Goal: Task Accomplishment & Management: Use online tool/utility

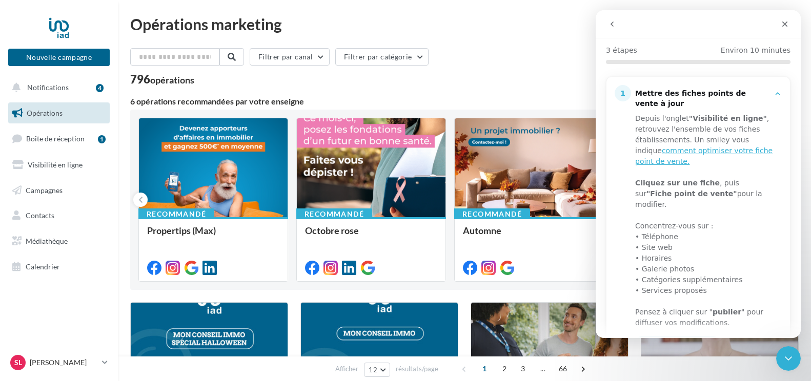
scroll to position [102, 0]
click at [784, 28] on icon "Fermer" at bounding box center [785, 24] width 8 height 8
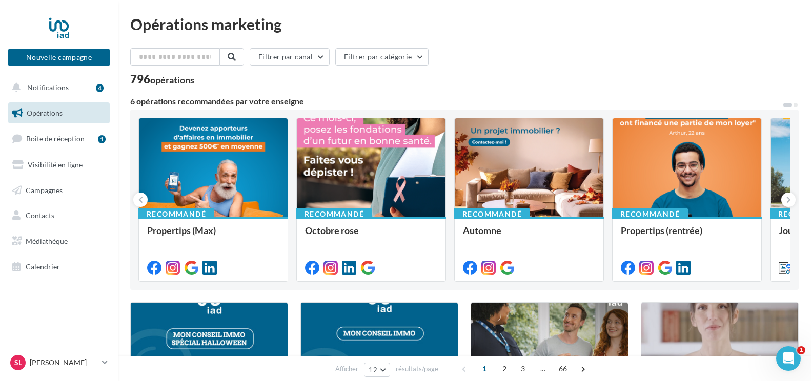
scroll to position [0, 0]
click at [37, 141] on span "Boîte de réception" at bounding box center [55, 138] width 58 height 9
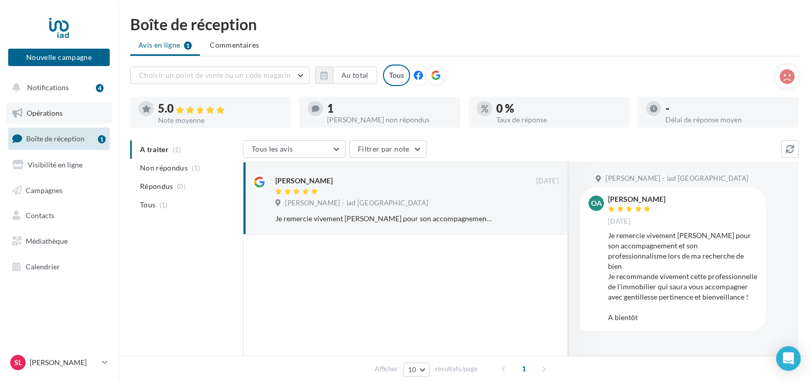
click at [54, 107] on link "Opérations" at bounding box center [59, 113] width 106 height 22
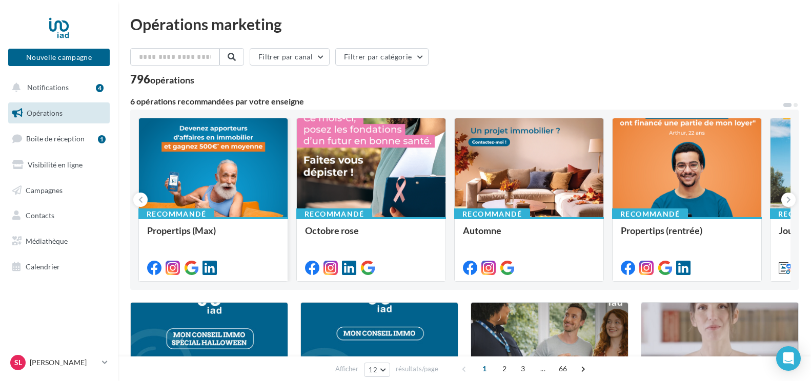
click at [204, 175] on div at bounding box center [213, 168] width 149 height 100
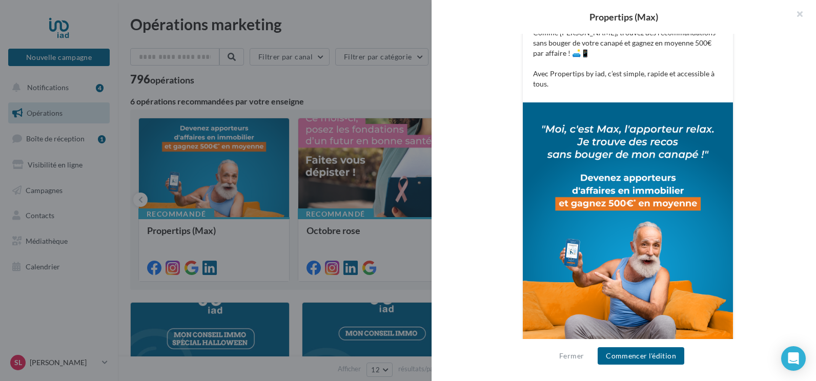
scroll to position [276, 0]
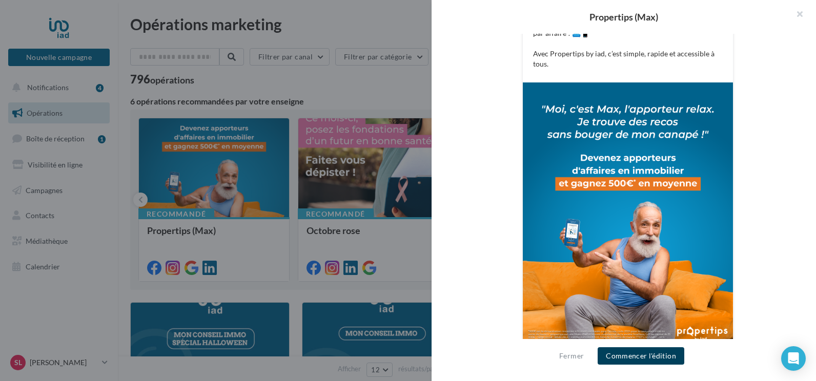
click at [668, 356] on button "Commencer l'édition" at bounding box center [641, 355] width 87 height 17
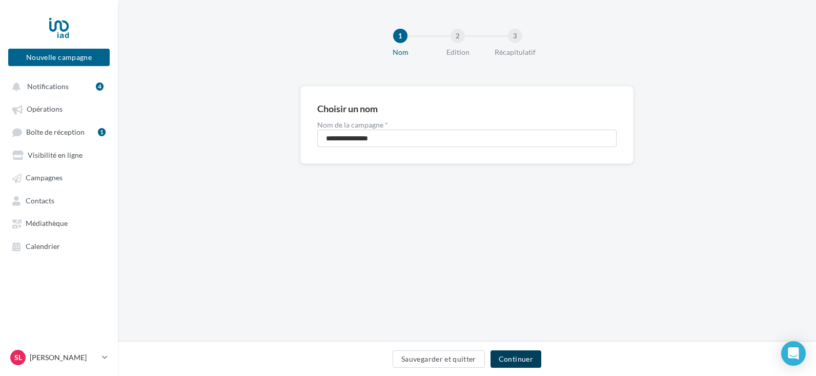
click at [519, 356] on button "Continuer" at bounding box center [515, 359] width 51 height 17
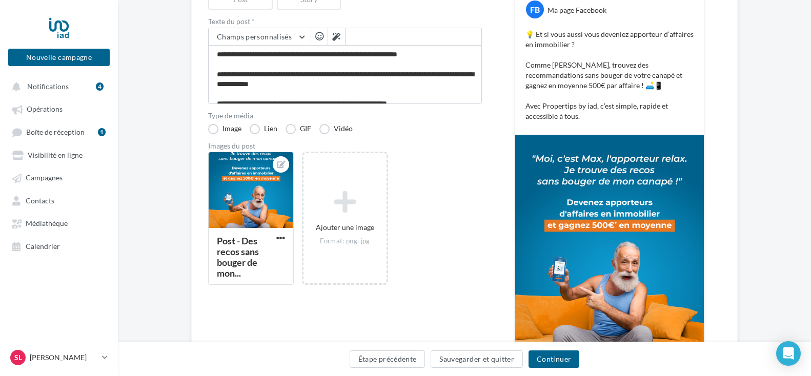
scroll to position [154, 0]
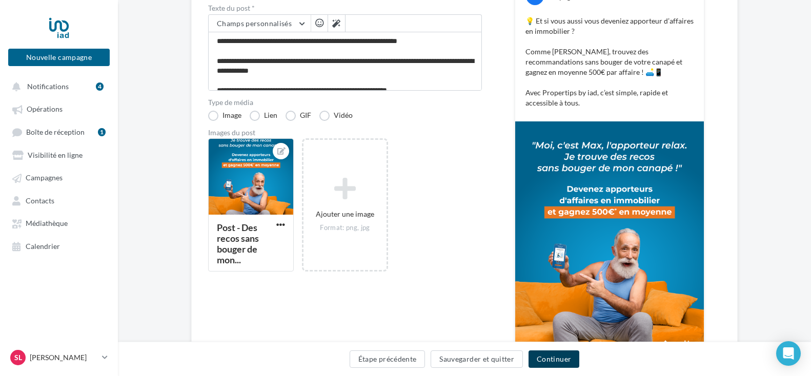
click at [551, 356] on button "Continuer" at bounding box center [553, 359] width 51 height 17
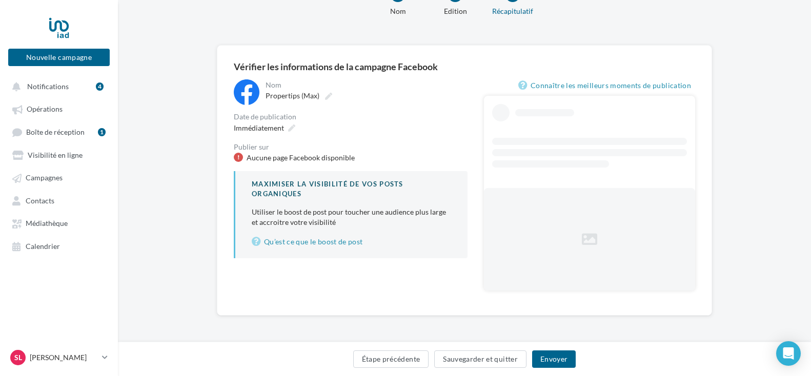
scroll to position [1, 0]
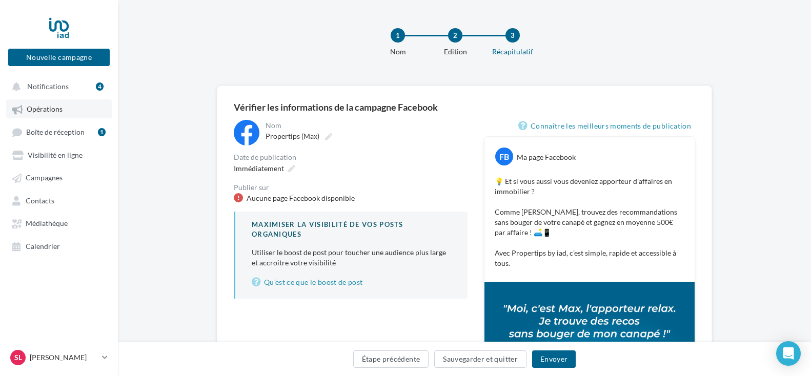
click at [60, 114] on link "Opérations" at bounding box center [59, 108] width 106 height 18
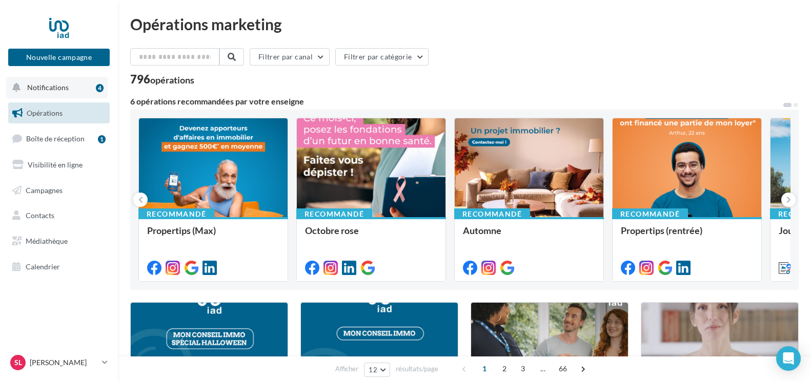
click at [54, 88] on span "Notifications" at bounding box center [48, 87] width 42 height 9
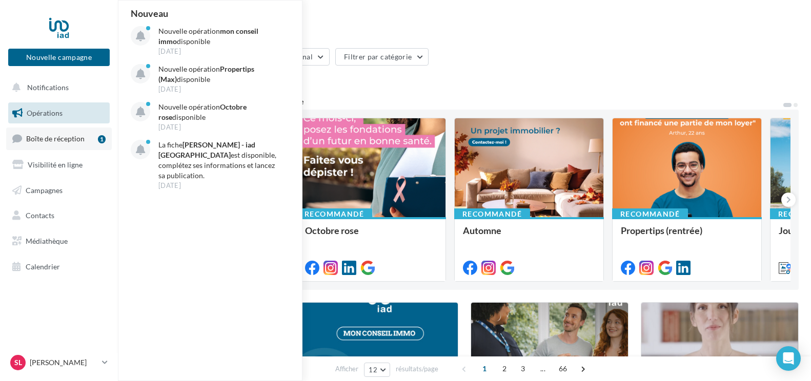
click at [64, 138] on span "Boîte de réception" at bounding box center [55, 138] width 58 height 9
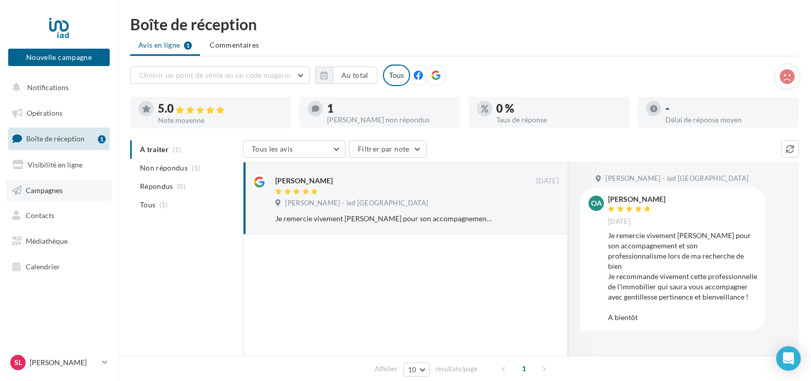
click at [53, 190] on span "Campagnes" at bounding box center [44, 190] width 37 height 9
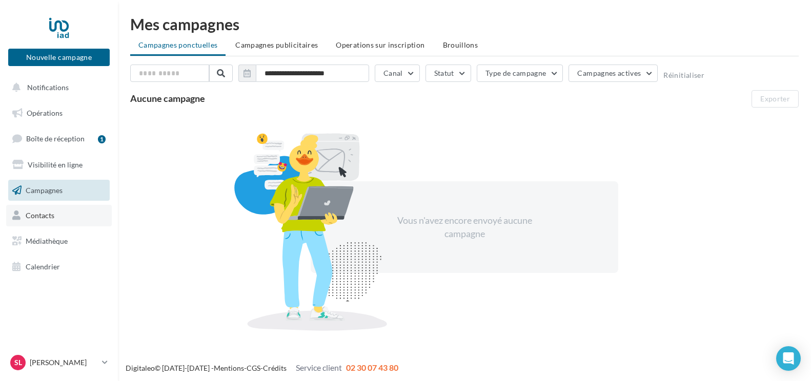
click at [44, 220] on span "Contacts" at bounding box center [40, 215] width 29 height 9
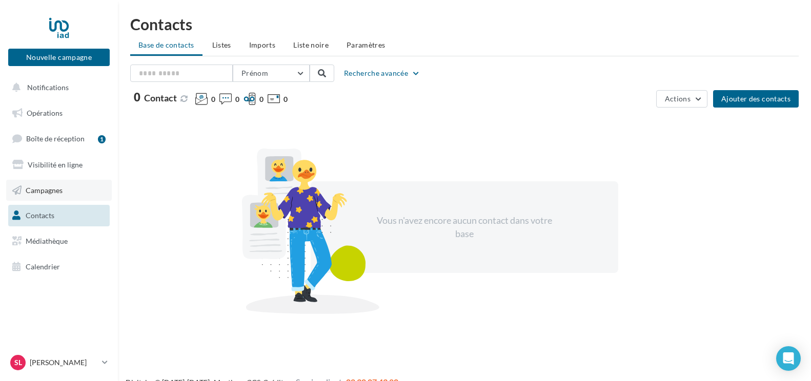
click at [55, 194] on span "Campagnes" at bounding box center [44, 190] width 37 height 9
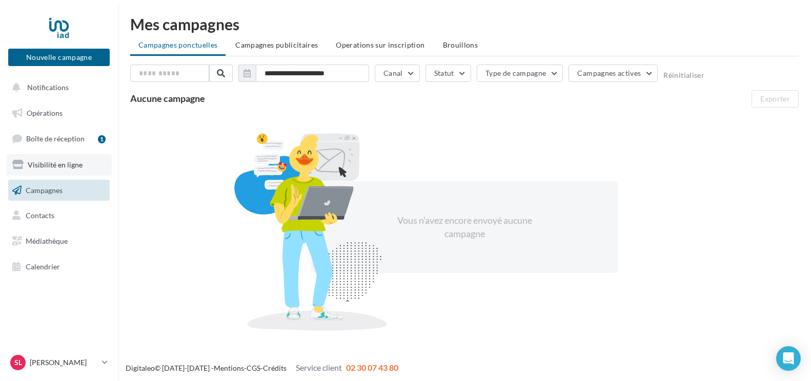
click at [46, 168] on span "Visibilité en ligne" at bounding box center [55, 164] width 55 height 9
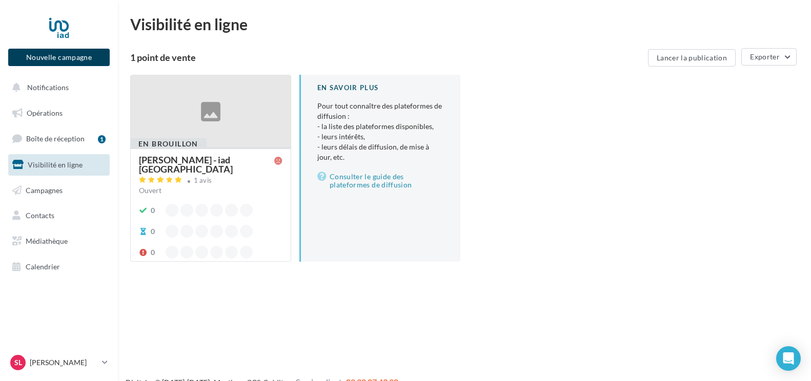
click at [59, 57] on button "Nouvelle campagne" at bounding box center [58, 57] width 101 height 17
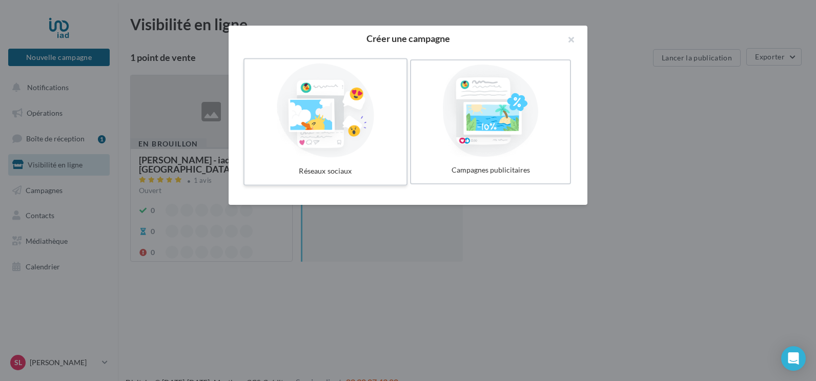
click at [316, 102] on div at bounding box center [326, 111] width 154 height 94
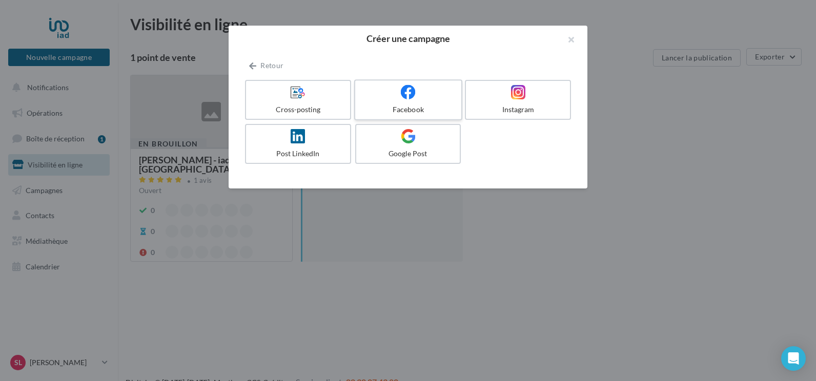
click at [405, 96] on icon at bounding box center [408, 92] width 15 height 15
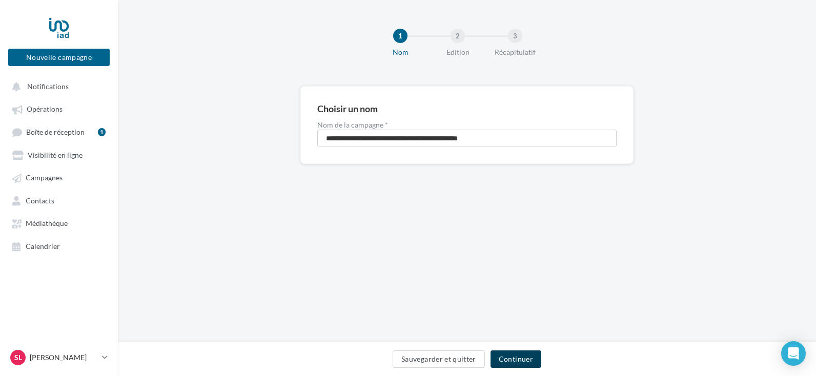
click at [520, 358] on button "Continuer" at bounding box center [515, 359] width 51 height 17
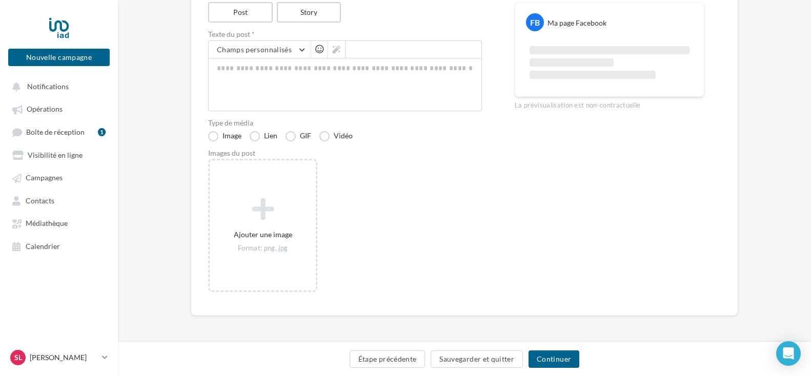
scroll to position [25, 0]
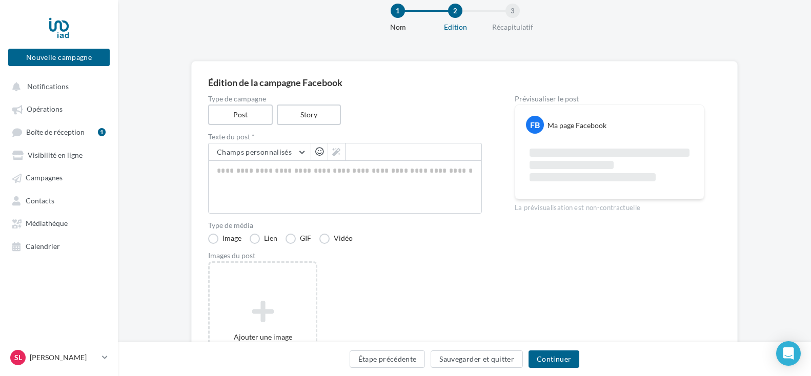
click at [571, 157] on div at bounding box center [609, 165] width 183 height 46
click at [548, 358] on button "Continuer" at bounding box center [553, 359] width 51 height 17
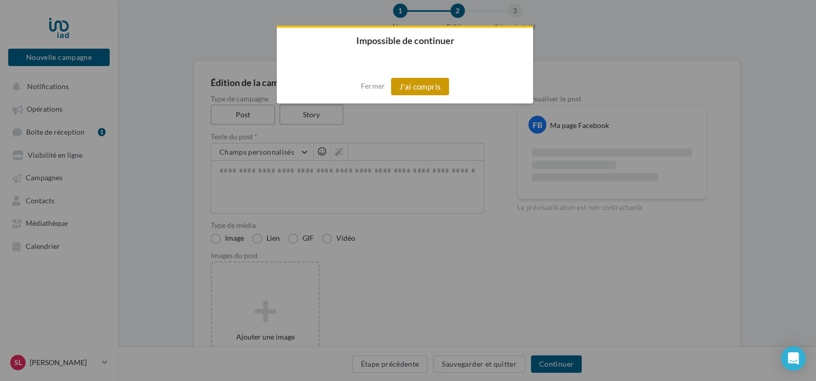
click at [413, 87] on button "J'ai compris" at bounding box center [420, 86] width 58 height 17
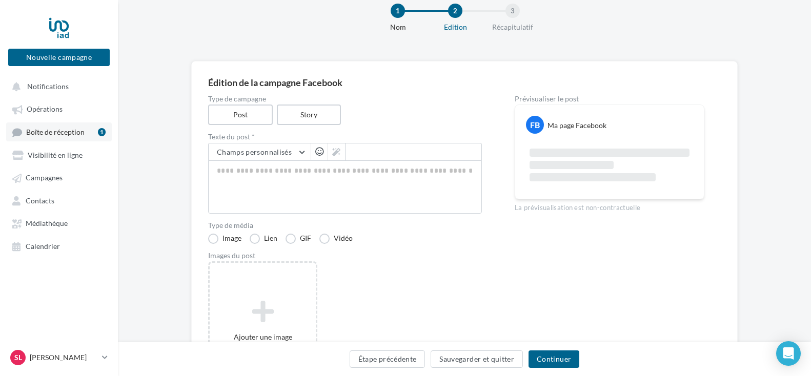
click at [52, 133] on span "Boîte de réception" at bounding box center [55, 132] width 58 height 9
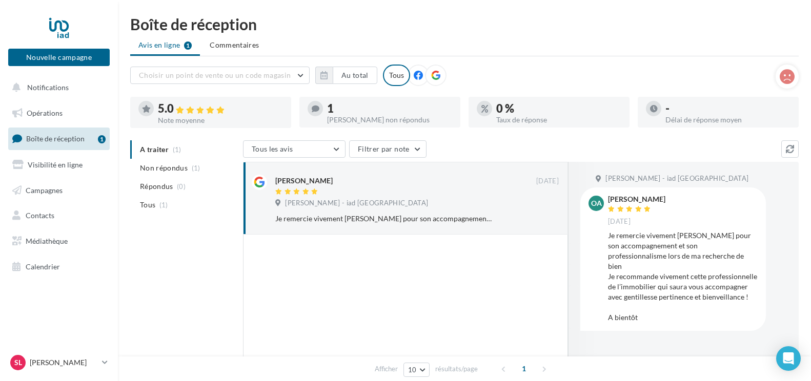
click at [417, 75] on icon at bounding box center [418, 75] width 9 height 9
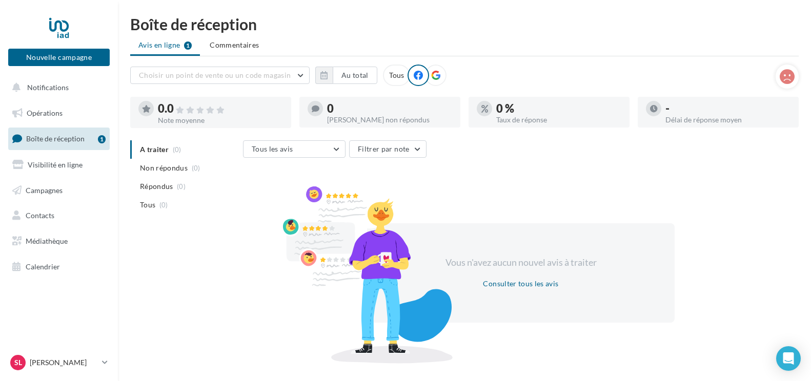
click at [397, 75] on div "Tous" at bounding box center [396, 76] width 27 height 22
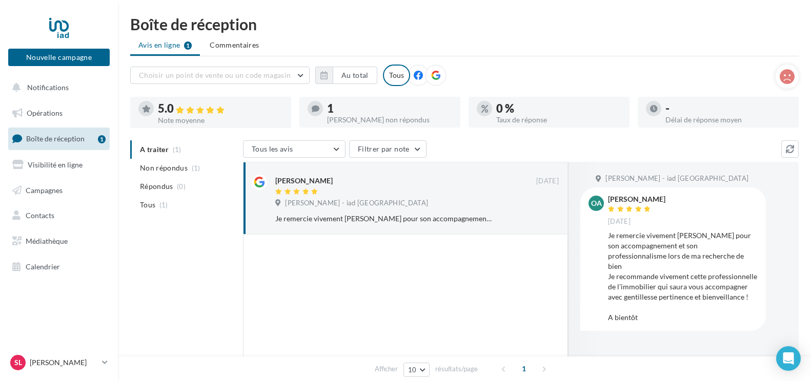
click at [441, 73] on div at bounding box center [436, 76] width 22 height 22
click at [391, 75] on div "Tous" at bounding box center [396, 76] width 27 height 22
click at [46, 243] on span "Médiathèque" at bounding box center [47, 241] width 42 height 9
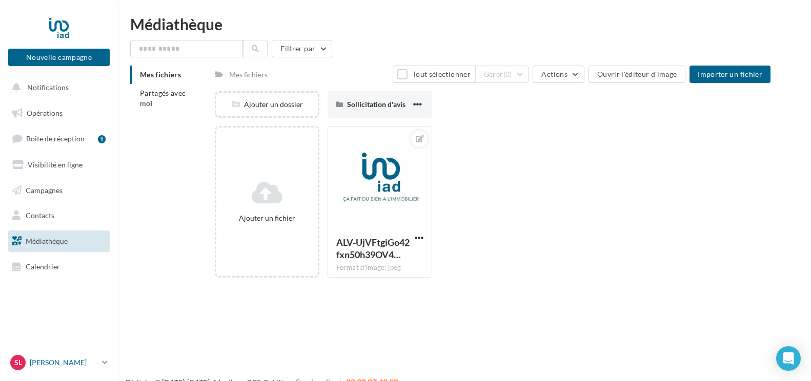
click at [66, 362] on p "[PERSON_NAME]" at bounding box center [64, 363] width 68 height 10
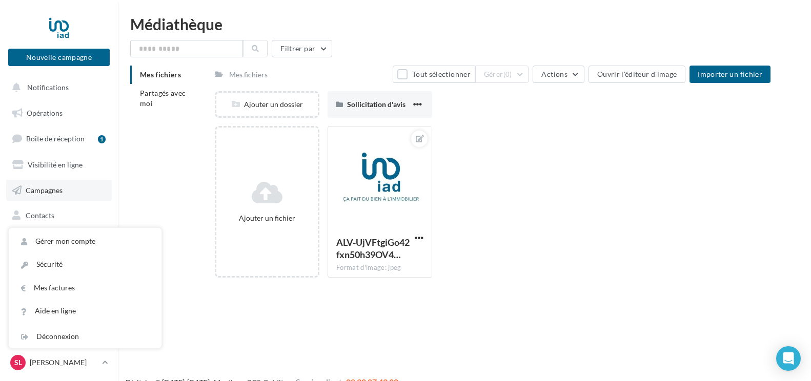
click at [108, 187] on link "Campagnes" at bounding box center [59, 191] width 106 height 22
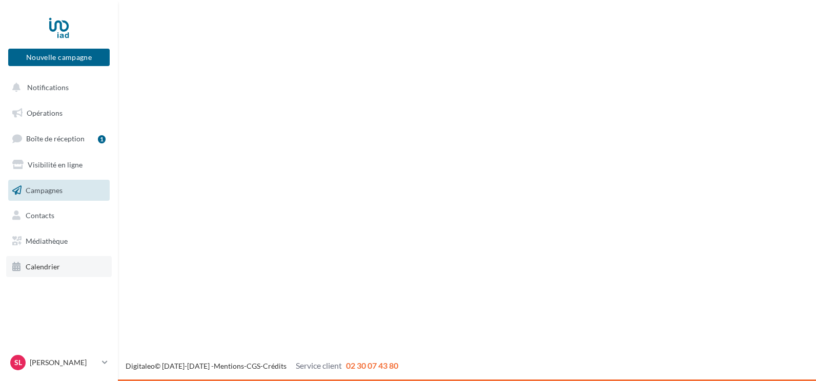
click at [44, 264] on span "Calendrier" at bounding box center [43, 266] width 34 height 9
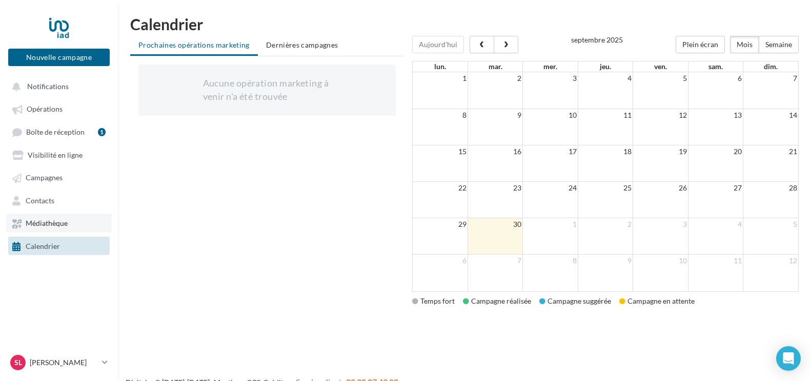
click at [53, 226] on span "Médiathèque" at bounding box center [47, 223] width 42 height 9
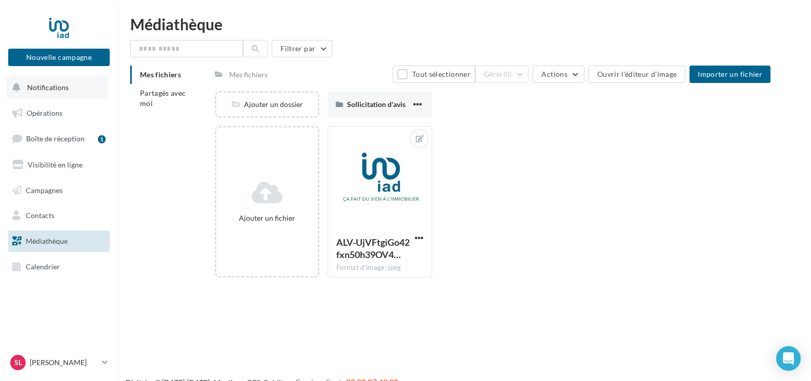
click at [37, 89] on span "Notifications" at bounding box center [48, 87] width 42 height 9
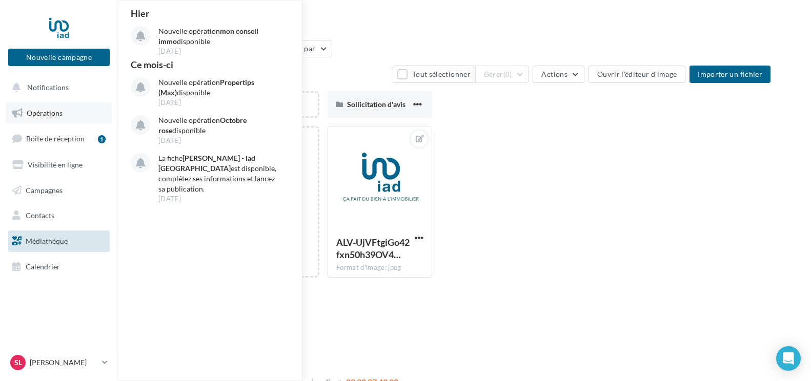
click at [40, 109] on span "Opérations" at bounding box center [45, 113] width 36 height 9
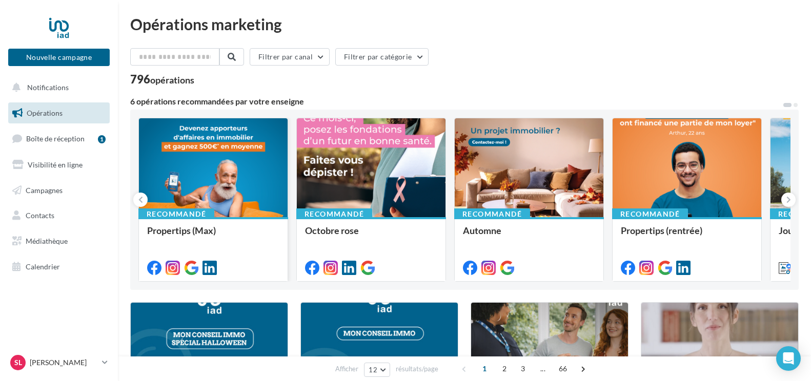
click at [161, 268] on div at bounding box center [213, 267] width 132 height 12
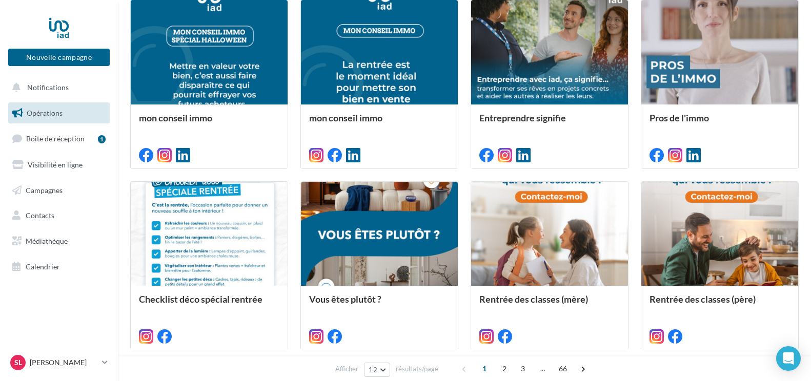
scroll to position [180, 0]
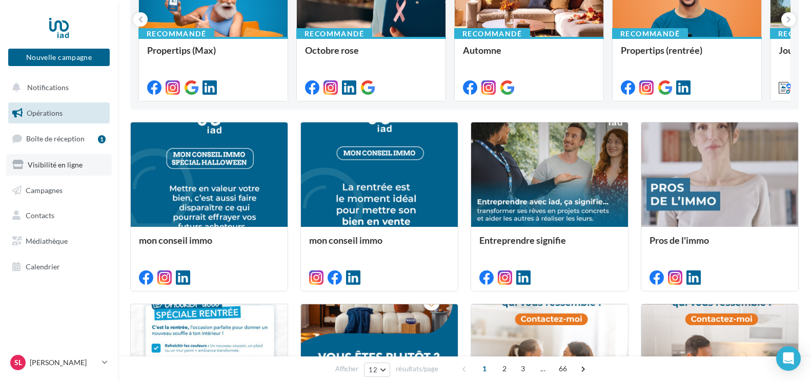
click at [61, 165] on span "Visibilité en ligne" at bounding box center [55, 164] width 55 height 9
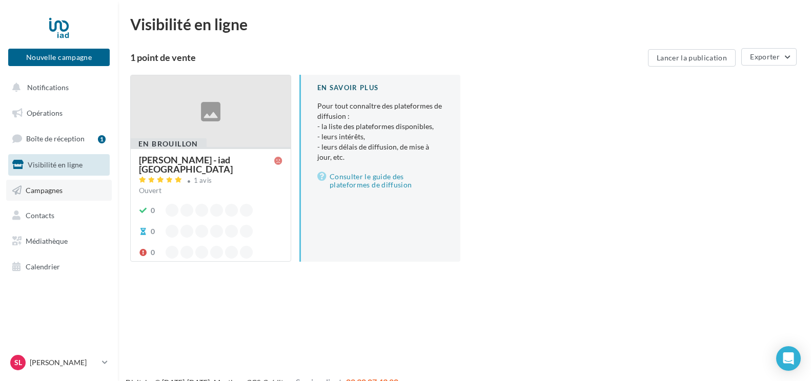
click at [44, 193] on span "Campagnes" at bounding box center [44, 190] width 37 height 9
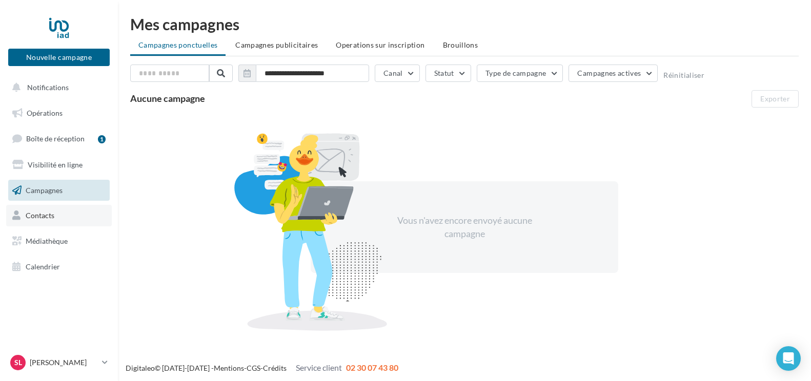
click at [41, 216] on span "Contacts" at bounding box center [40, 215] width 29 height 9
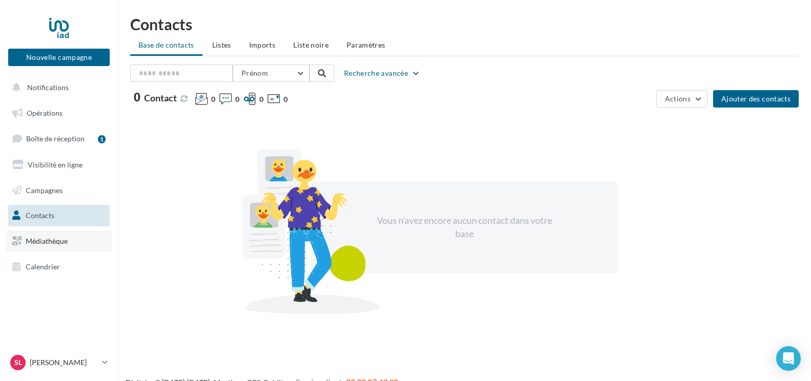
click at [43, 239] on span "Médiathèque" at bounding box center [47, 241] width 42 height 9
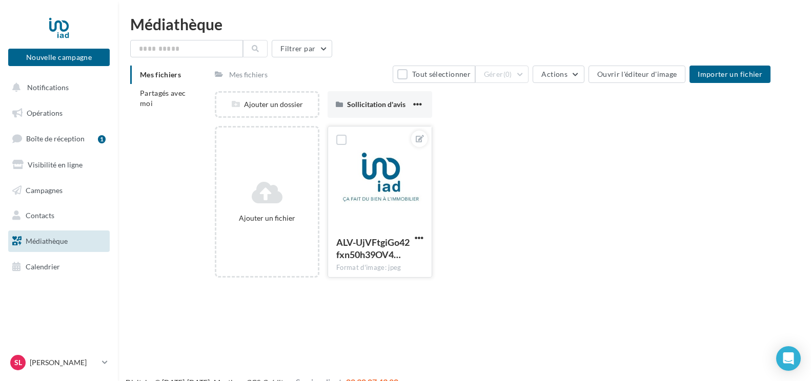
click at [378, 188] on div at bounding box center [380, 178] width 104 height 102
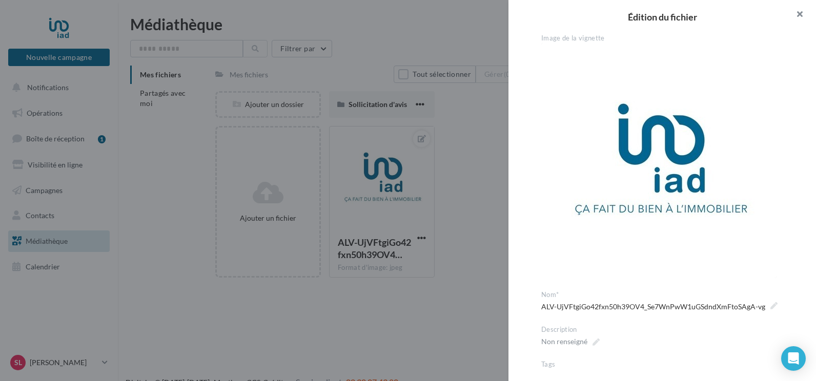
click at [800, 15] on button "button" at bounding box center [795, 15] width 41 height 31
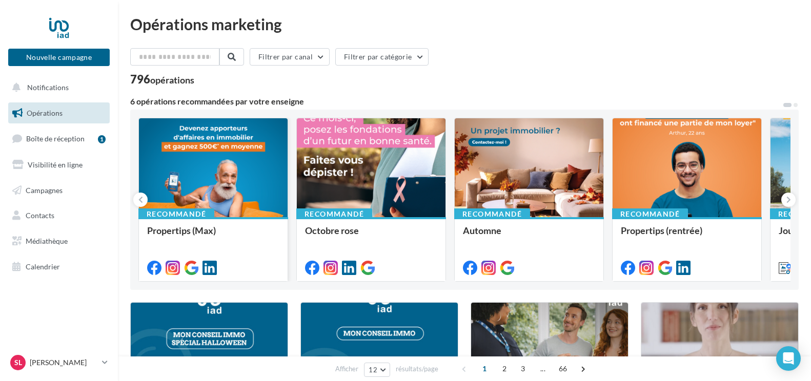
click at [192, 188] on div at bounding box center [213, 168] width 149 height 100
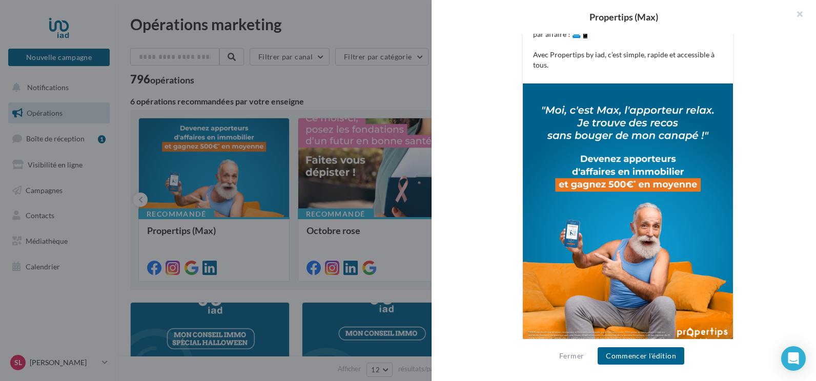
scroll to position [276, 0]
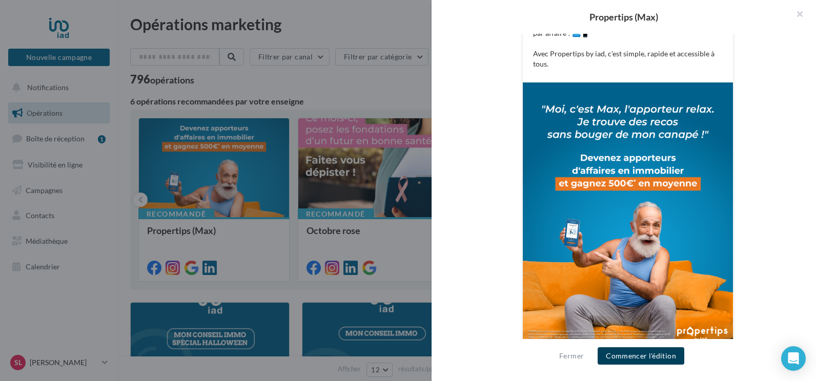
click at [655, 356] on button "Commencer l'édition" at bounding box center [641, 355] width 87 height 17
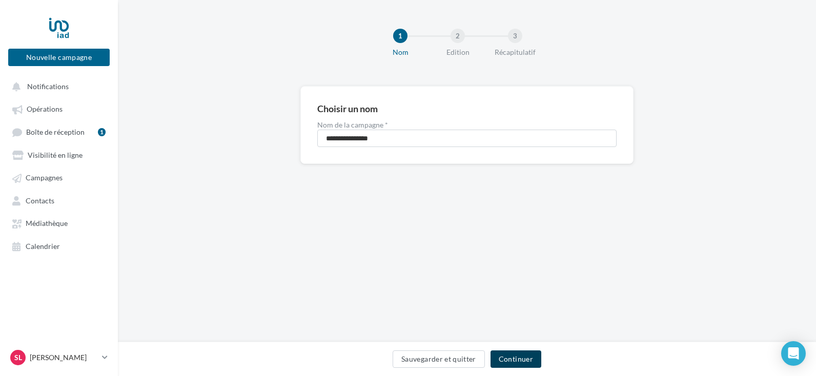
click at [513, 352] on button "Continuer" at bounding box center [515, 359] width 51 height 17
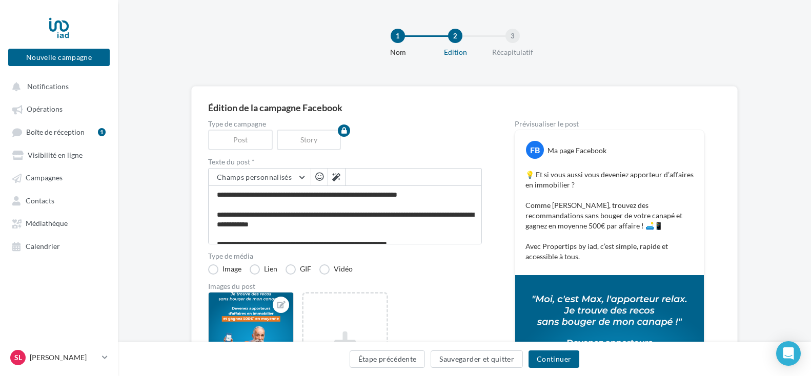
scroll to position [102, 0]
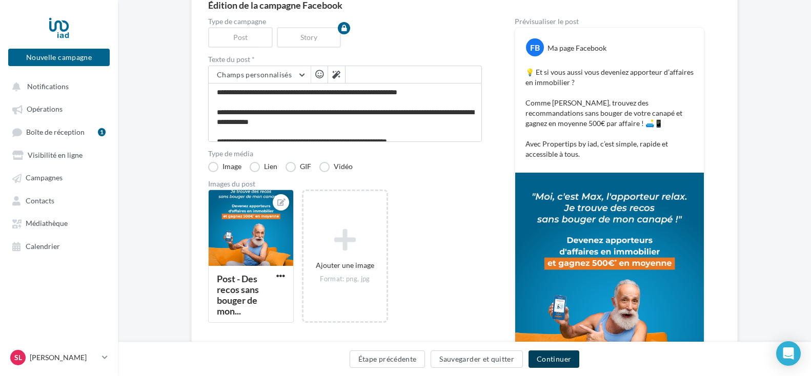
click at [557, 356] on button "Continuer" at bounding box center [553, 359] width 51 height 17
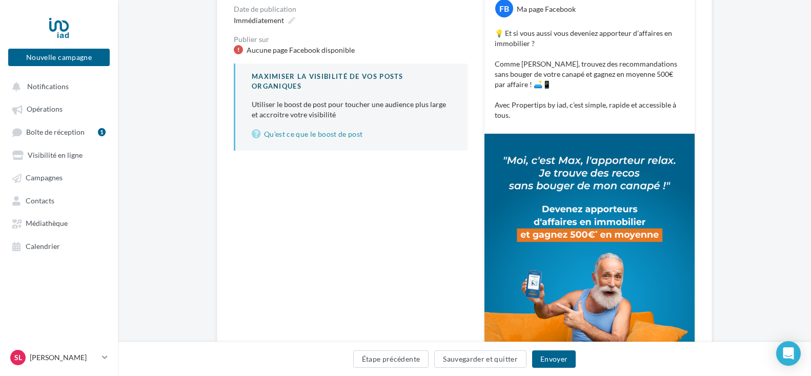
scroll to position [154, 0]
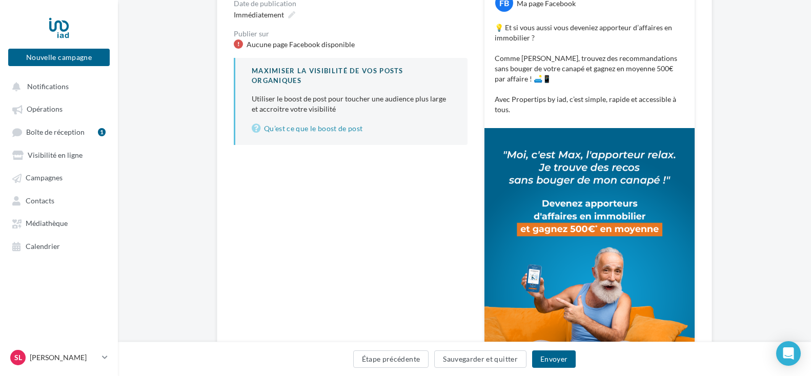
click at [289, 46] on div "Aucune page Facebook disponible" at bounding box center [301, 44] width 108 height 10
click at [290, 36] on div "Publier sur" at bounding box center [351, 33] width 234 height 7
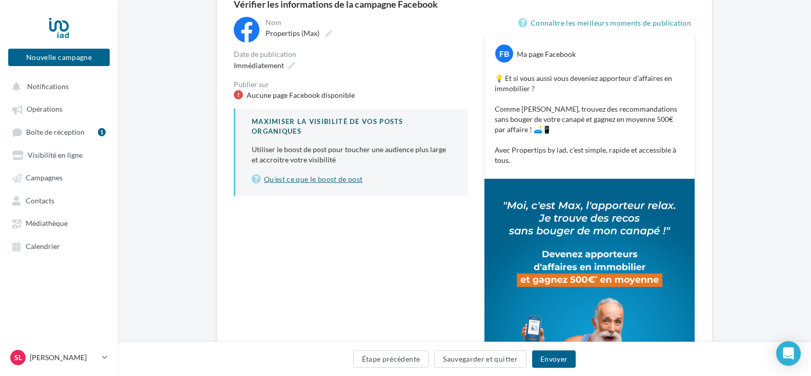
scroll to position [52, 0]
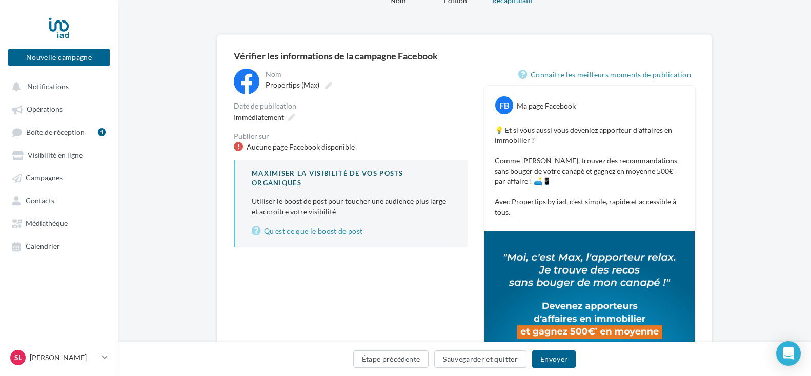
click at [308, 151] on div "Aucune page Facebook disponible" at bounding box center [301, 147] width 108 height 10
click at [276, 89] on label "Propertips (Max)" at bounding box center [297, 85] width 73 height 14
click at [276, 89] on input "**********" at bounding box center [310, 86] width 90 height 17
click at [322, 148] on div "Aucune page Facebook disponible" at bounding box center [301, 147] width 108 height 10
click at [303, 147] on div "Aucune page Facebook disponible" at bounding box center [301, 147] width 108 height 10
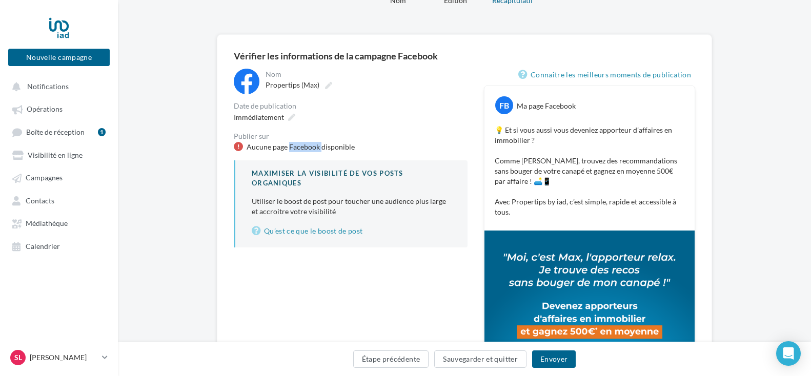
click at [303, 147] on div "Aucune page Facebook disponible" at bounding box center [301, 147] width 108 height 10
drag, startPoint x: 303, startPoint y: 147, endPoint x: 447, endPoint y: 113, distance: 147.4
click at [447, 113] on div "Immédiatement" at bounding box center [351, 117] width 234 height 15
